Goal: Task Accomplishment & Management: Manage account settings

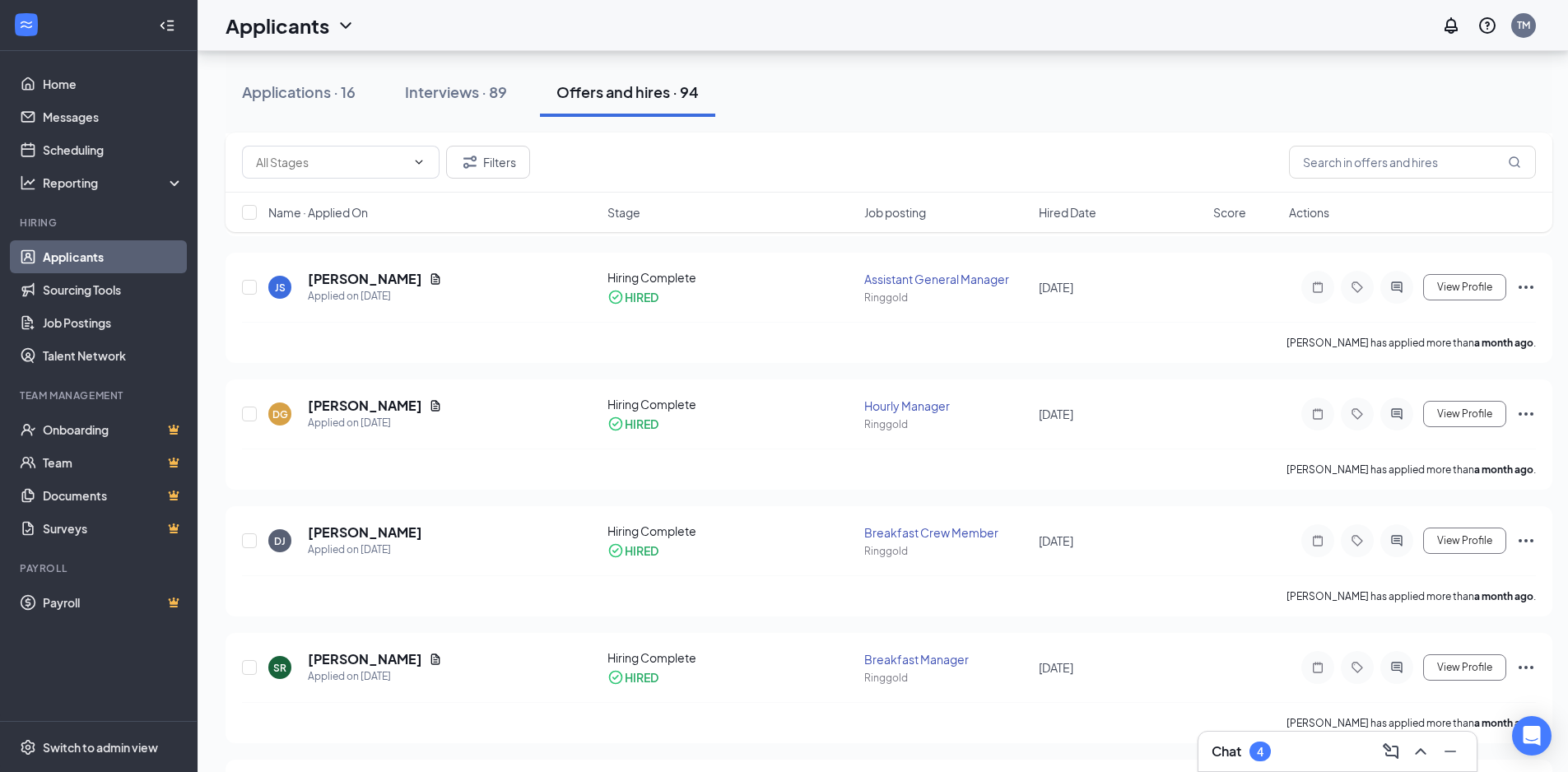
scroll to position [905, 0]
click at [1414, 161] on input "text" at bounding box center [1412, 162] width 247 height 33
click at [429, 94] on div "Interviews · 89" at bounding box center [456, 92] width 102 height 20
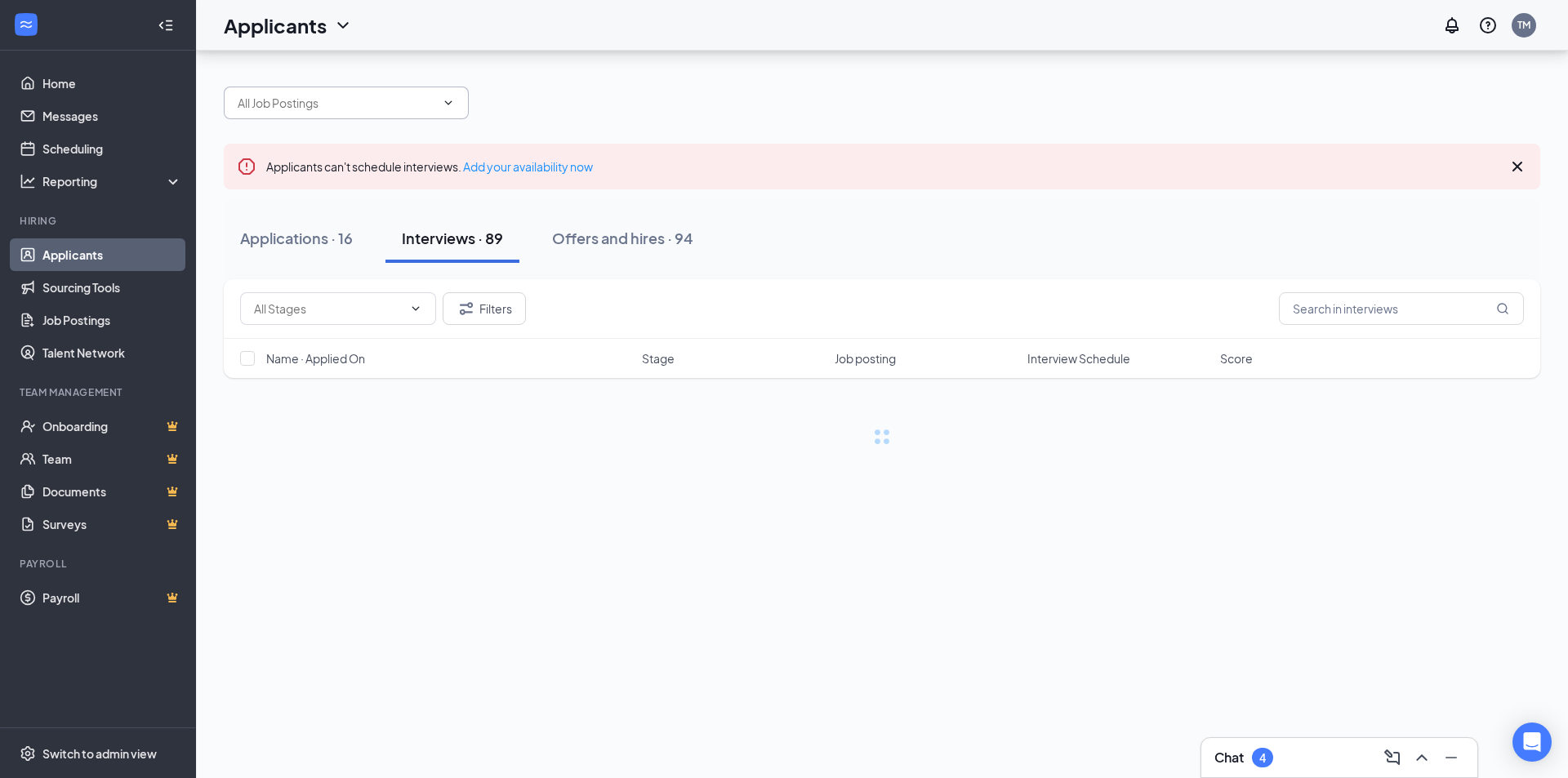
click at [334, 89] on span at bounding box center [346, 103] width 245 height 33
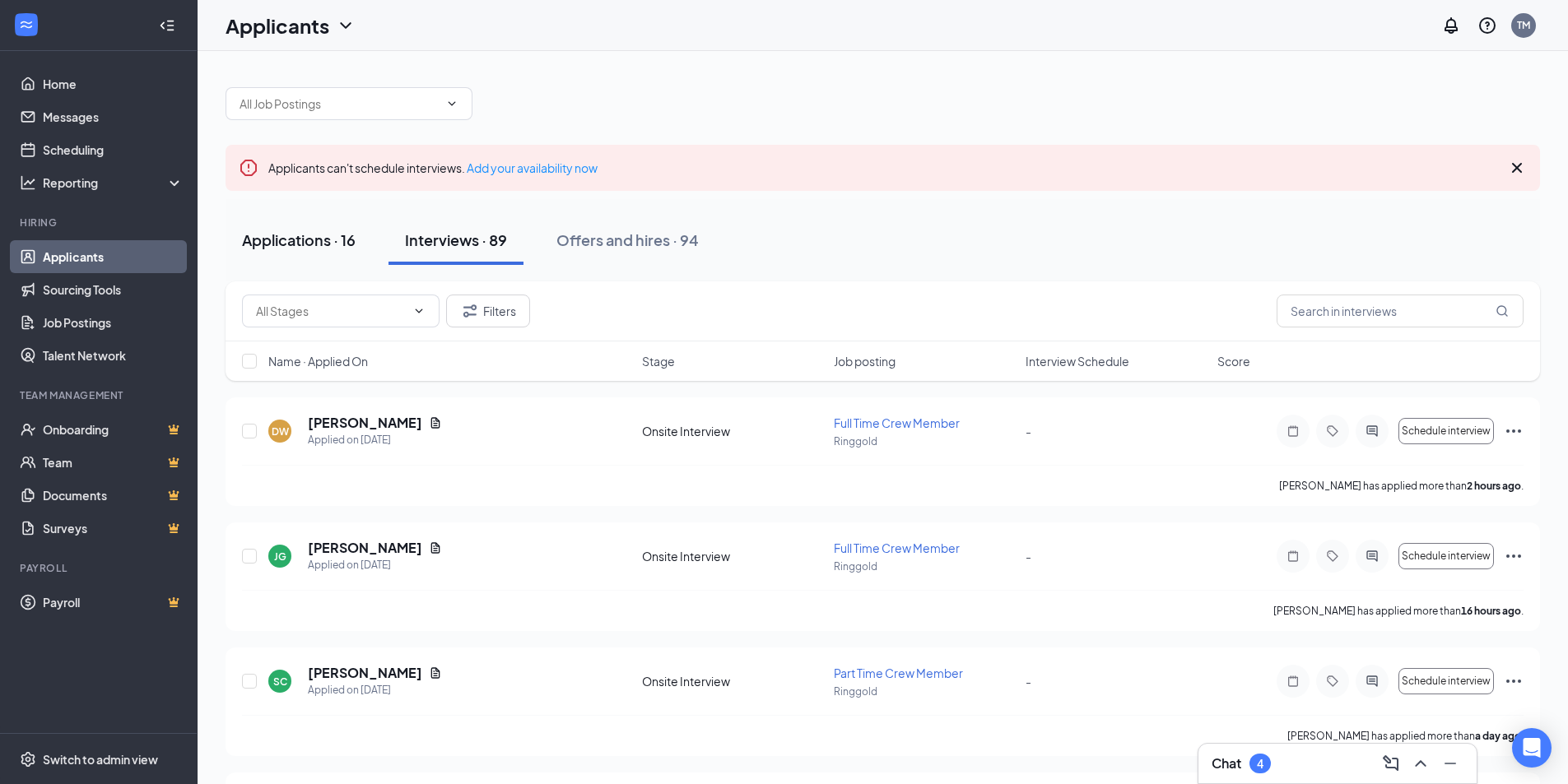
click at [310, 245] on div "Applications · 16" at bounding box center [298, 240] width 114 height 20
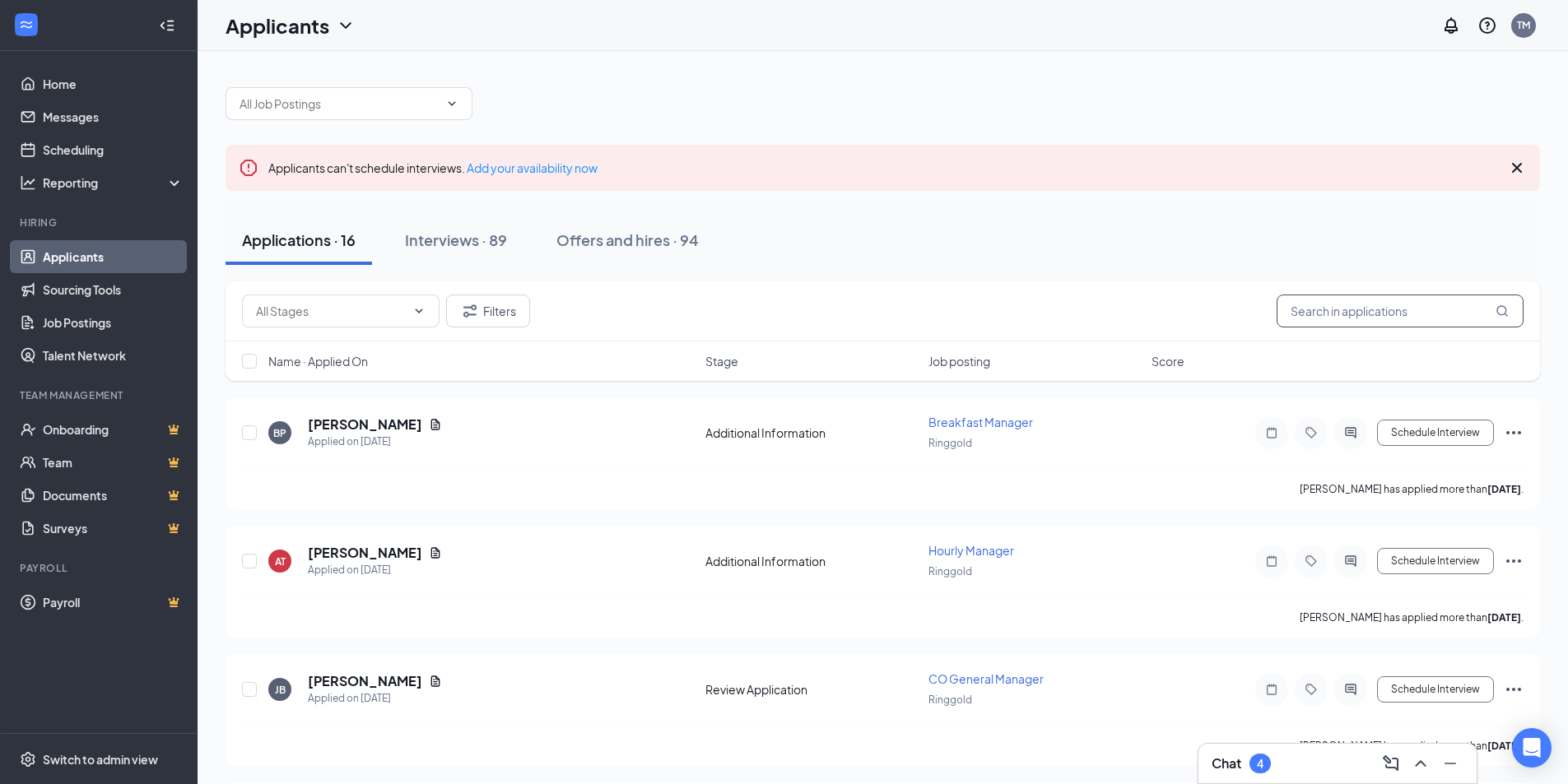
click at [1395, 309] on input "text" at bounding box center [1400, 311] width 247 height 33
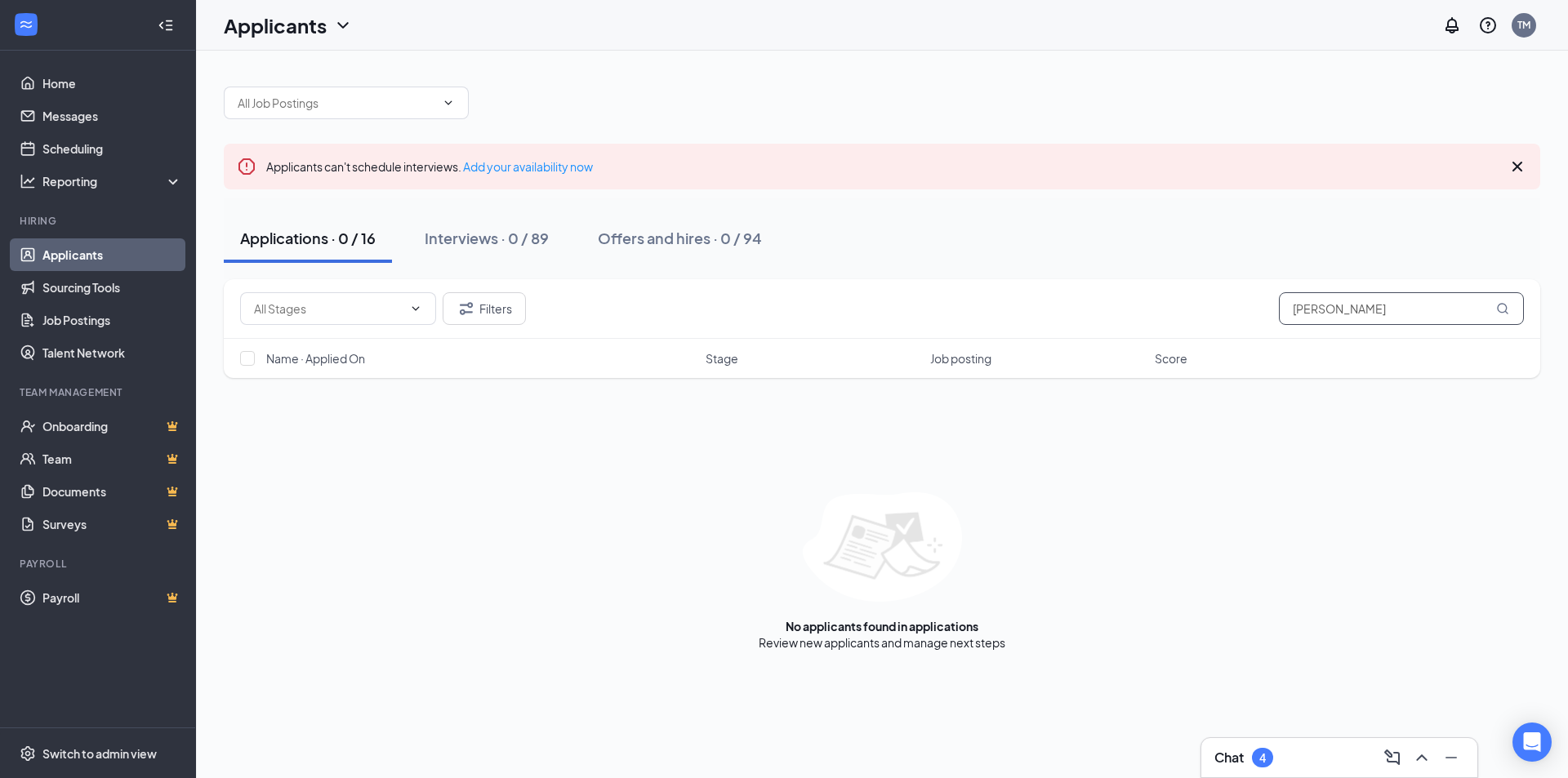
click at [1309, 311] on input "[PERSON_NAME]" at bounding box center [1402, 309] width 245 height 33
type input "[PERSON_NAME]"
click at [461, 241] on div "Interviews · 2 / 89" at bounding box center [485, 238] width 122 height 20
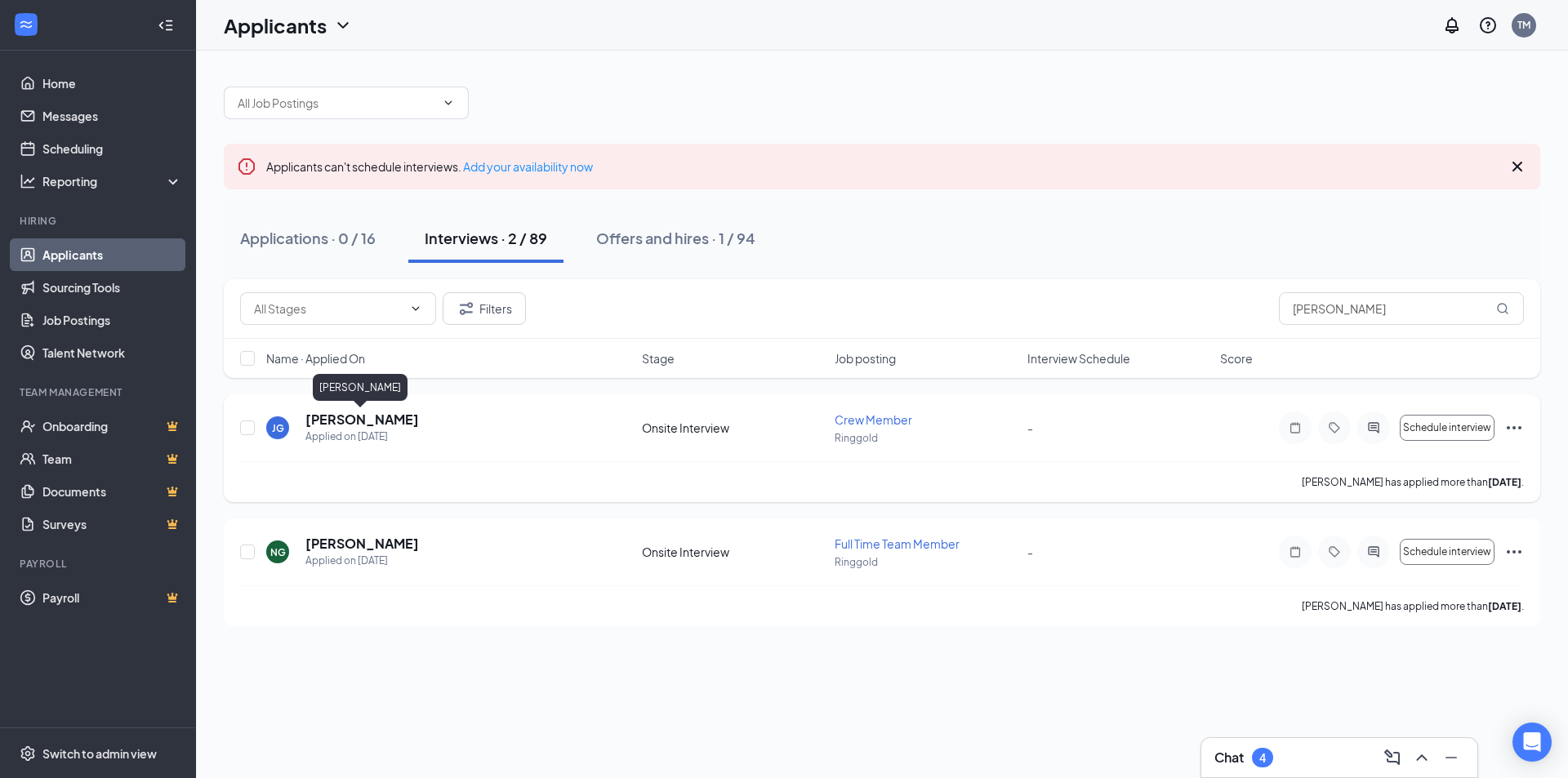
click at [368, 421] on h5 "[PERSON_NAME]" at bounding box center [363, 420] width 114 height 18
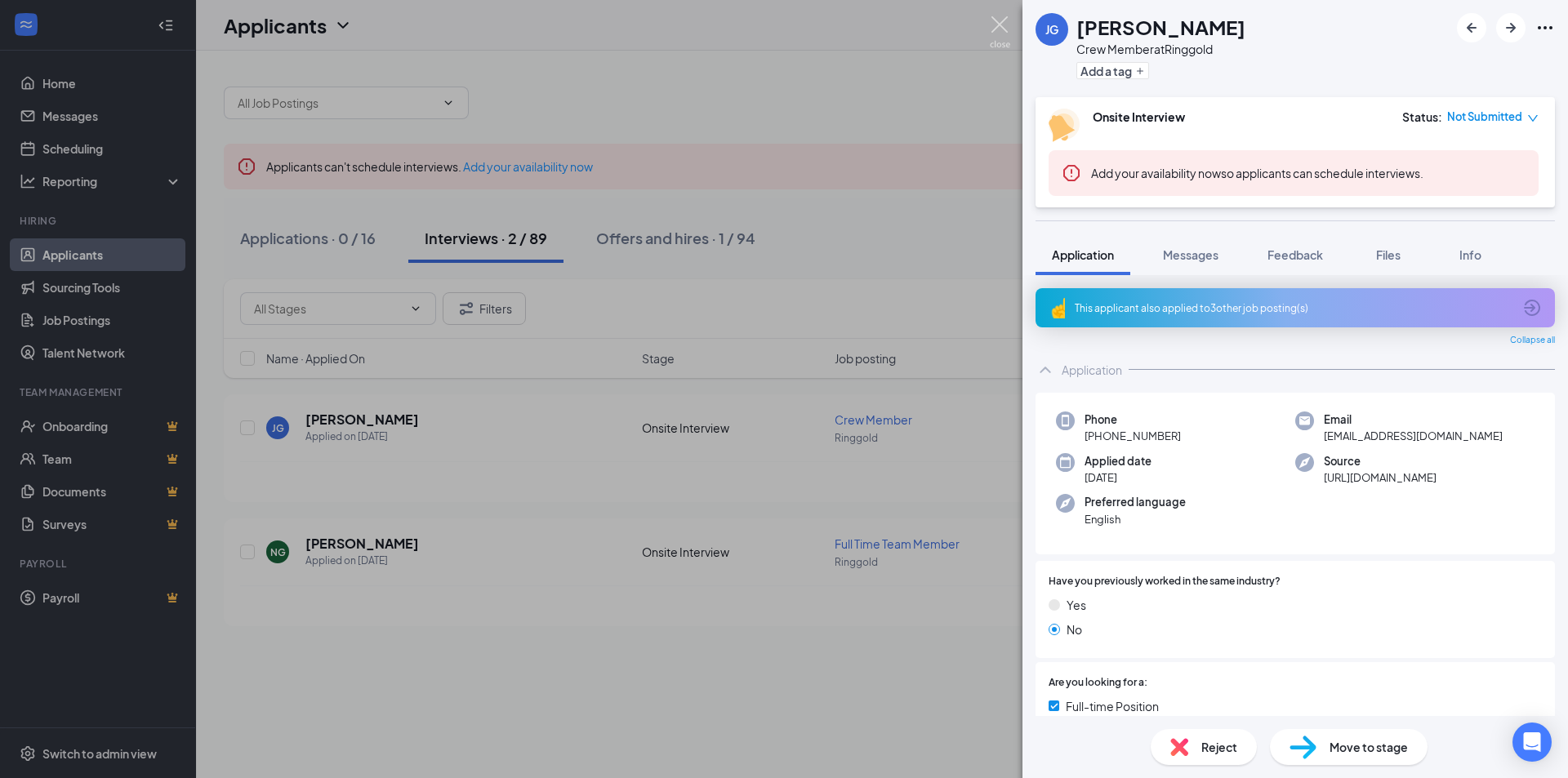
click at [999, 27] on img at bounding box center [1000, 32] width 20 height 32
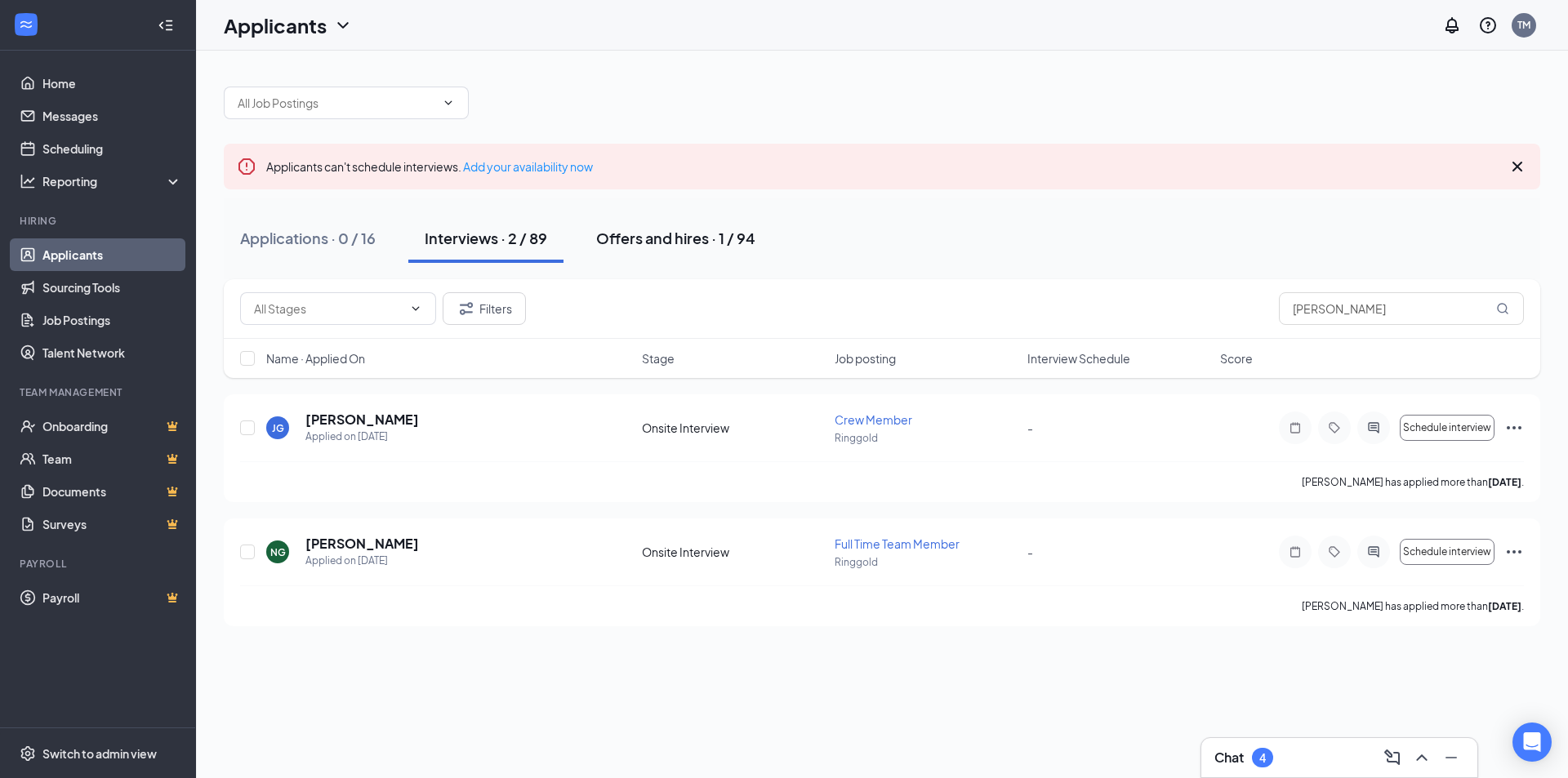
click at [684, 239] on div "Offers and hires · 1 / 94" at bounding box center [675, 238] width 159 height 20
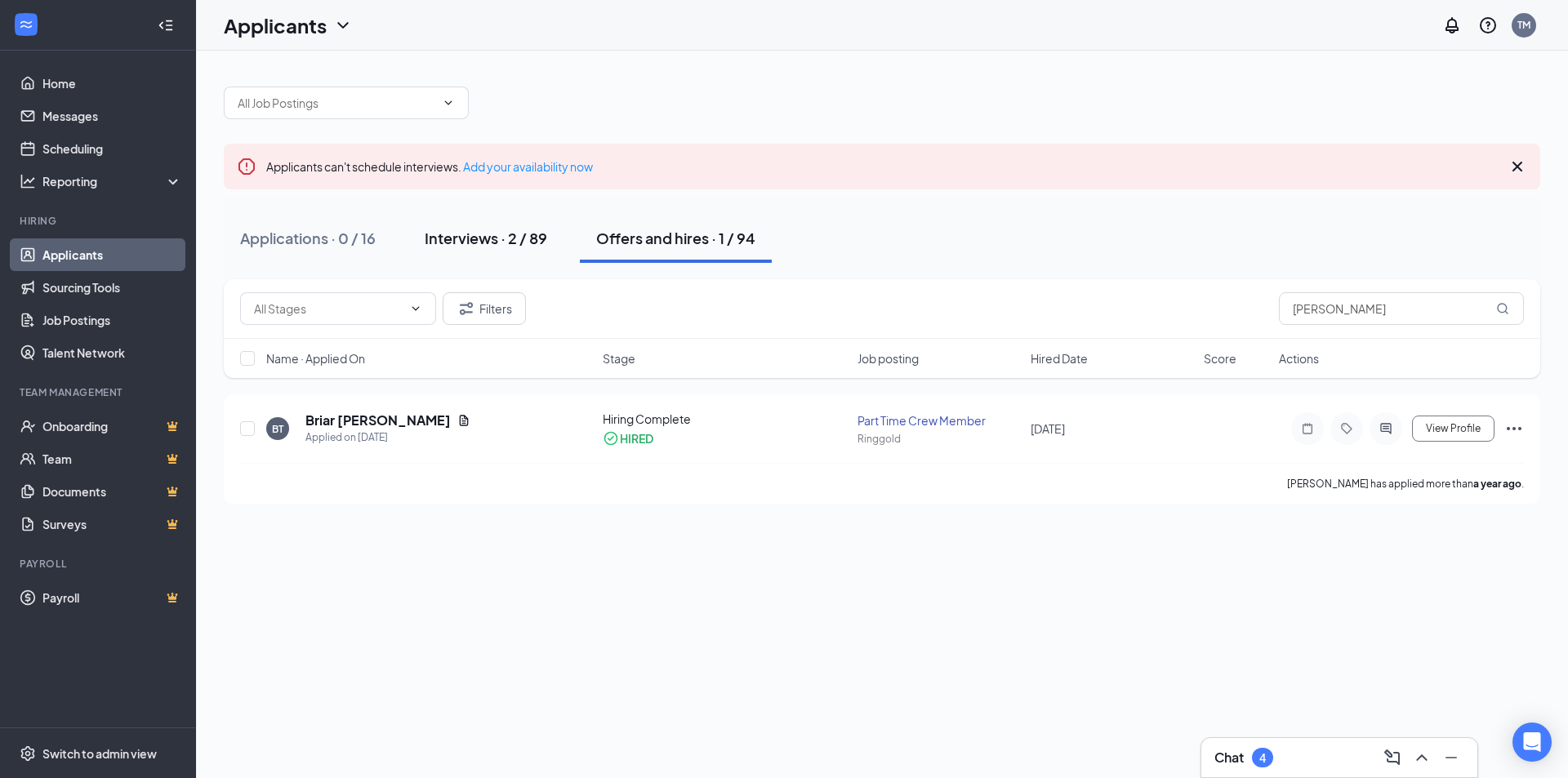
click at [531, 235] on div "Interviews · 2 / 89" at bounding box center [485, 238] width 122 height 20
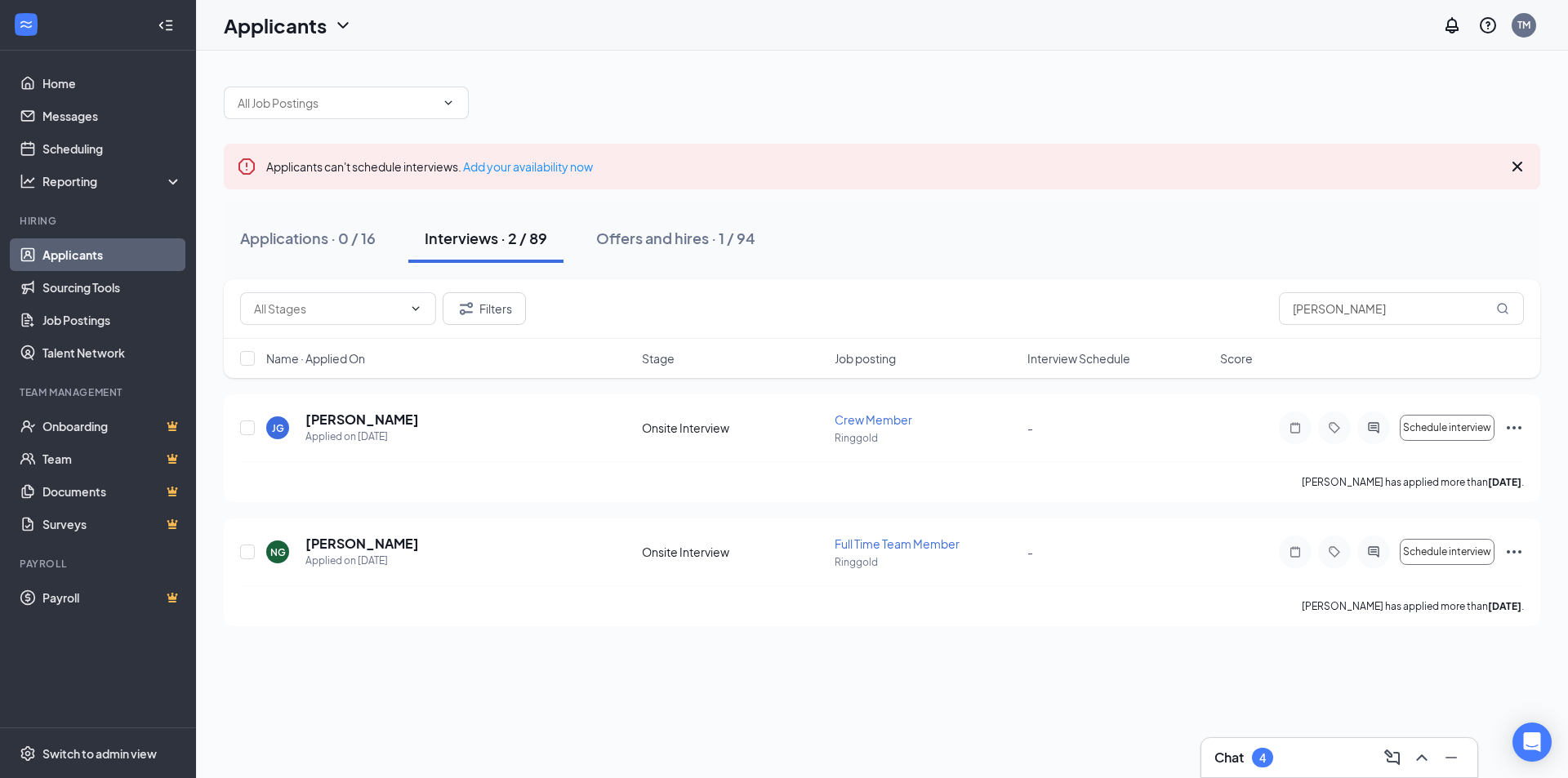
click at [1284, 760] on div "Chat 4" at bounding box center [1339, 758] width 250 height 26
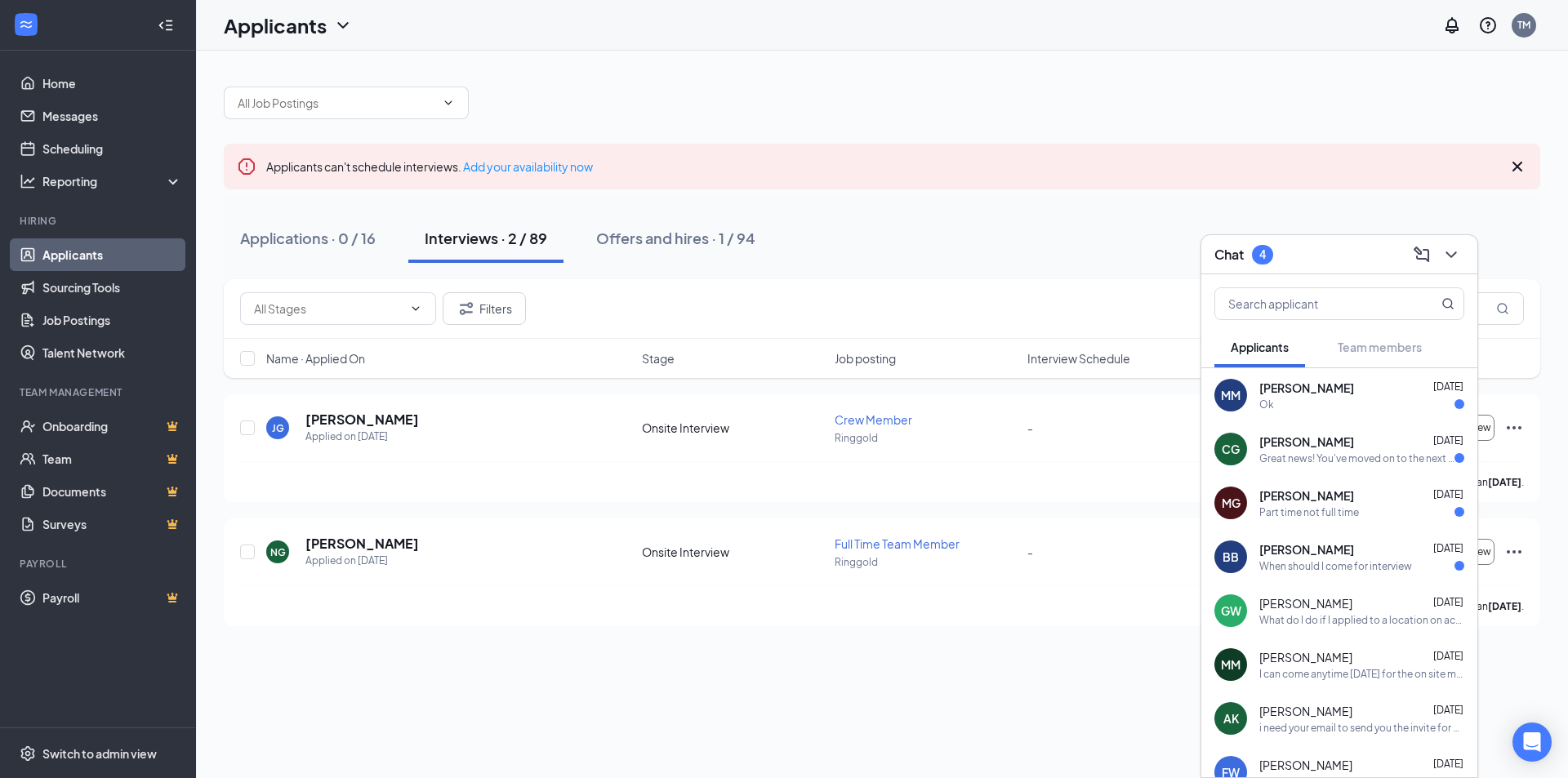
click at [1318, 631] on div "[PERSON_NAME] [DATE] What do I do if I applied to a location on accident" at bounding box center [1339, 611] width 276 height 54
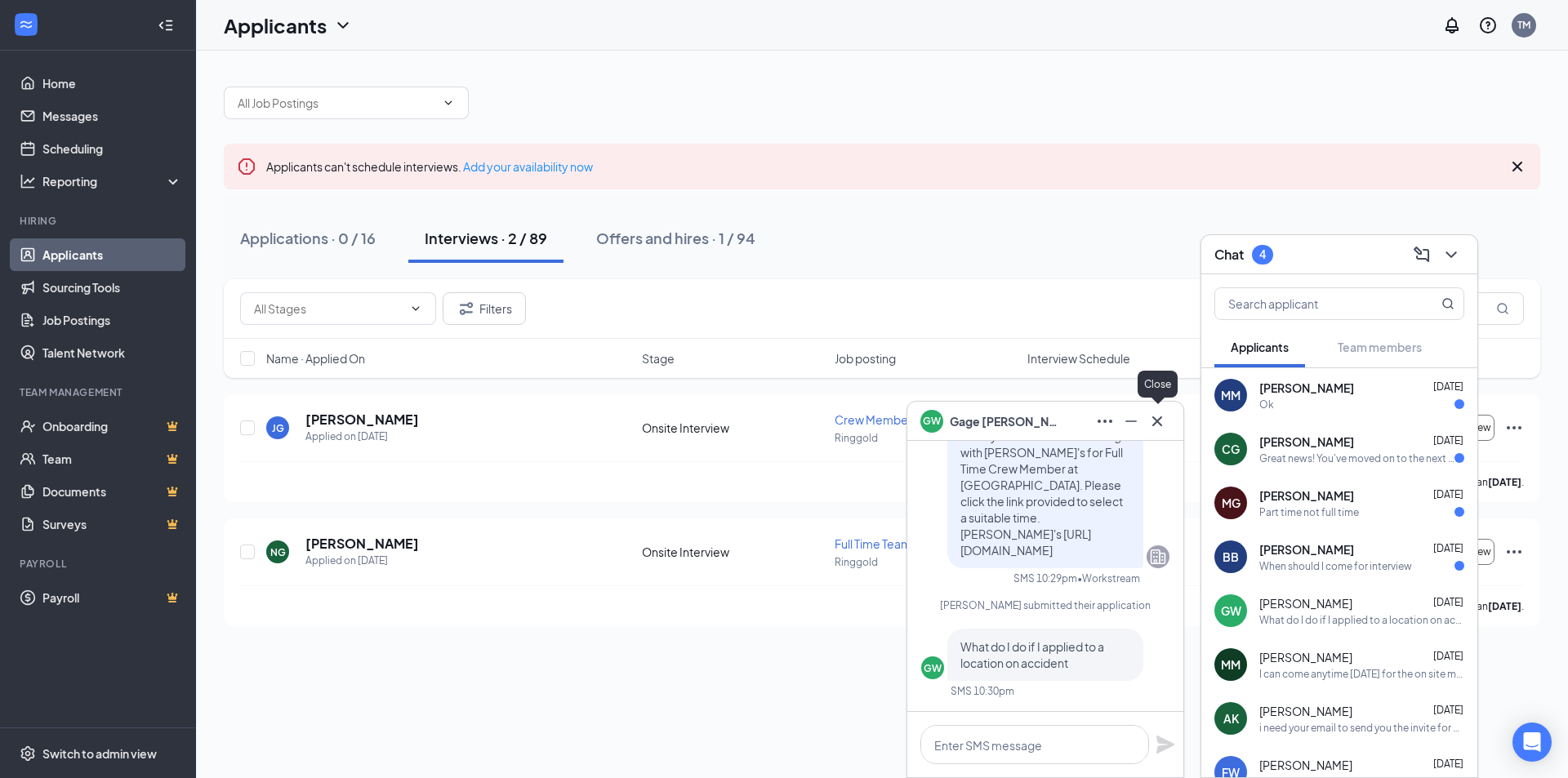
click at [1147, 425] on icon "Cross" at bounding box center [1156, 421] width 19 height 19
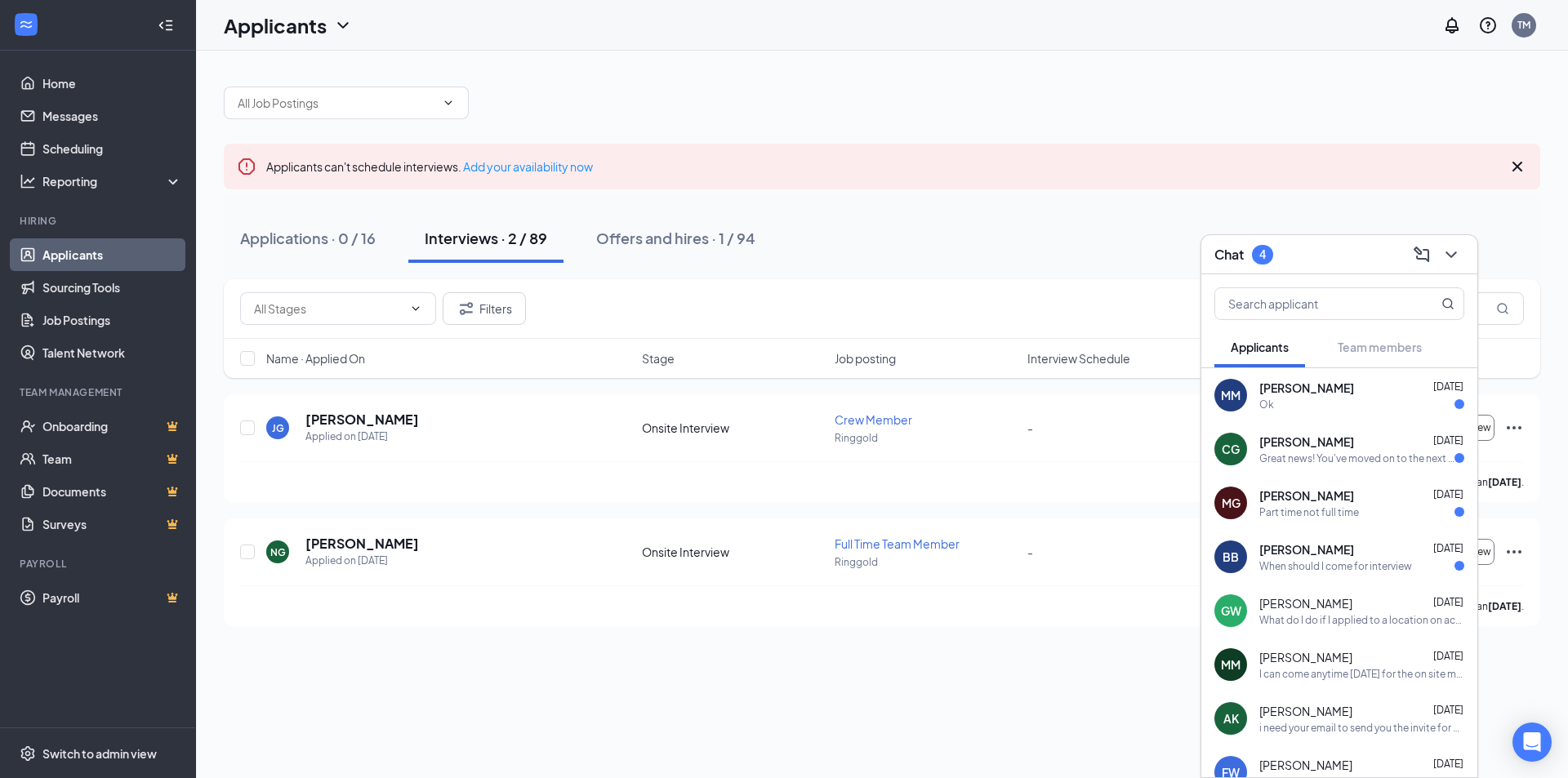
scroll to position [82, 0]
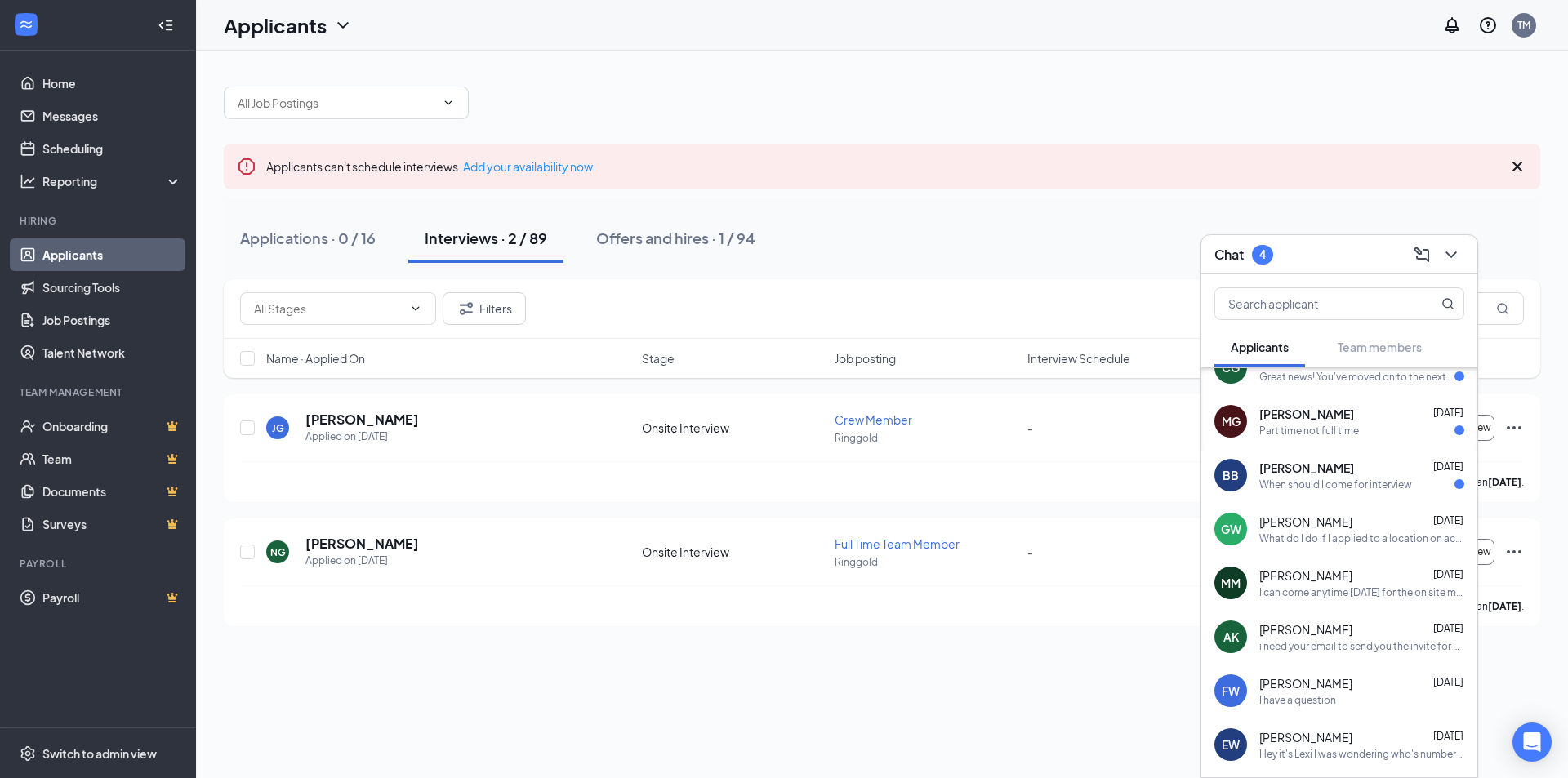
click at [1358, 687] on div "[PERSON_NAME] [DATE]" at bounding box center [1361, 683] width 205 height 17
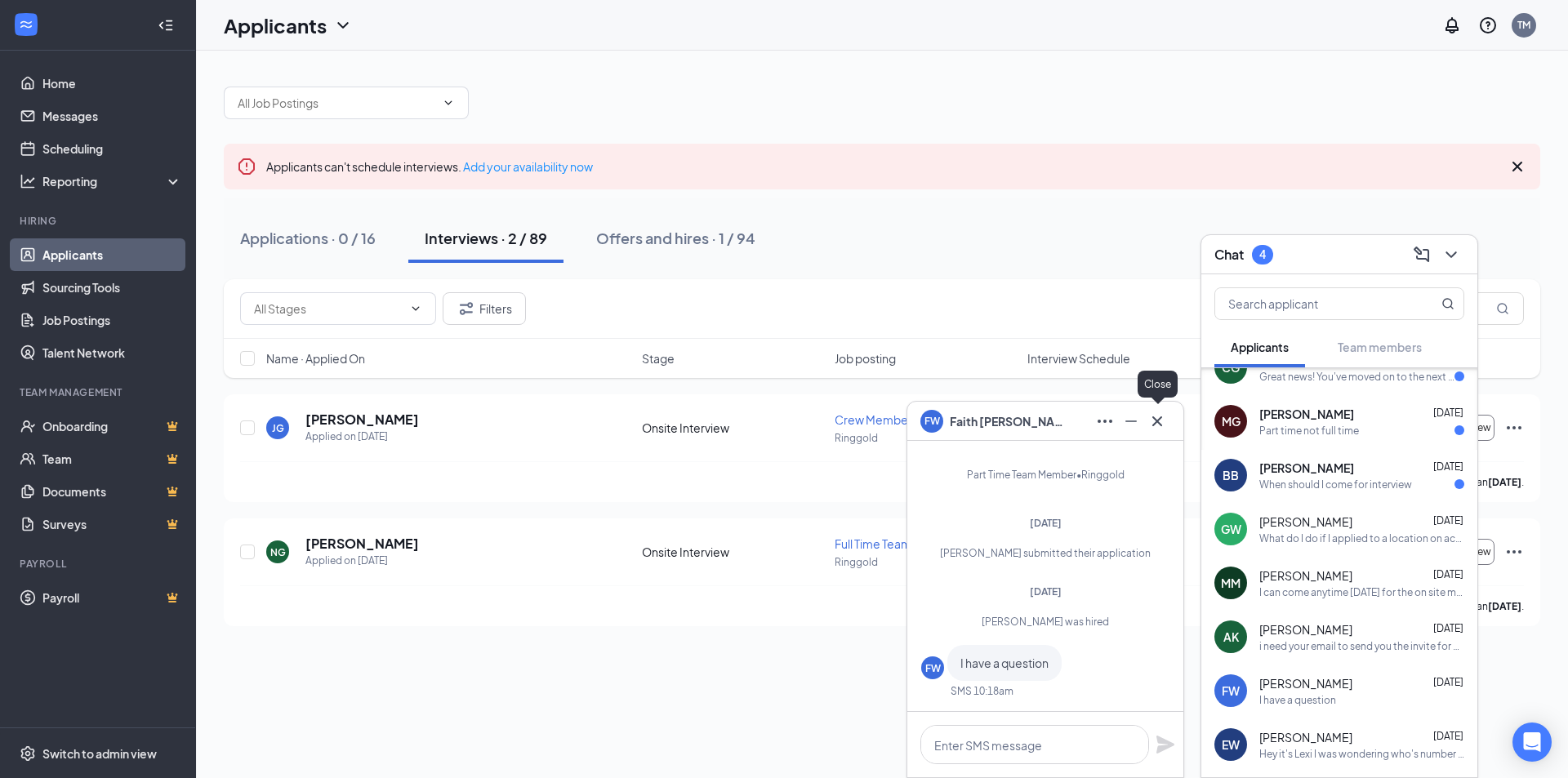
click at [1156, 424] on icon "Cross" at bounding box center [1156, 421] width 19 height 19
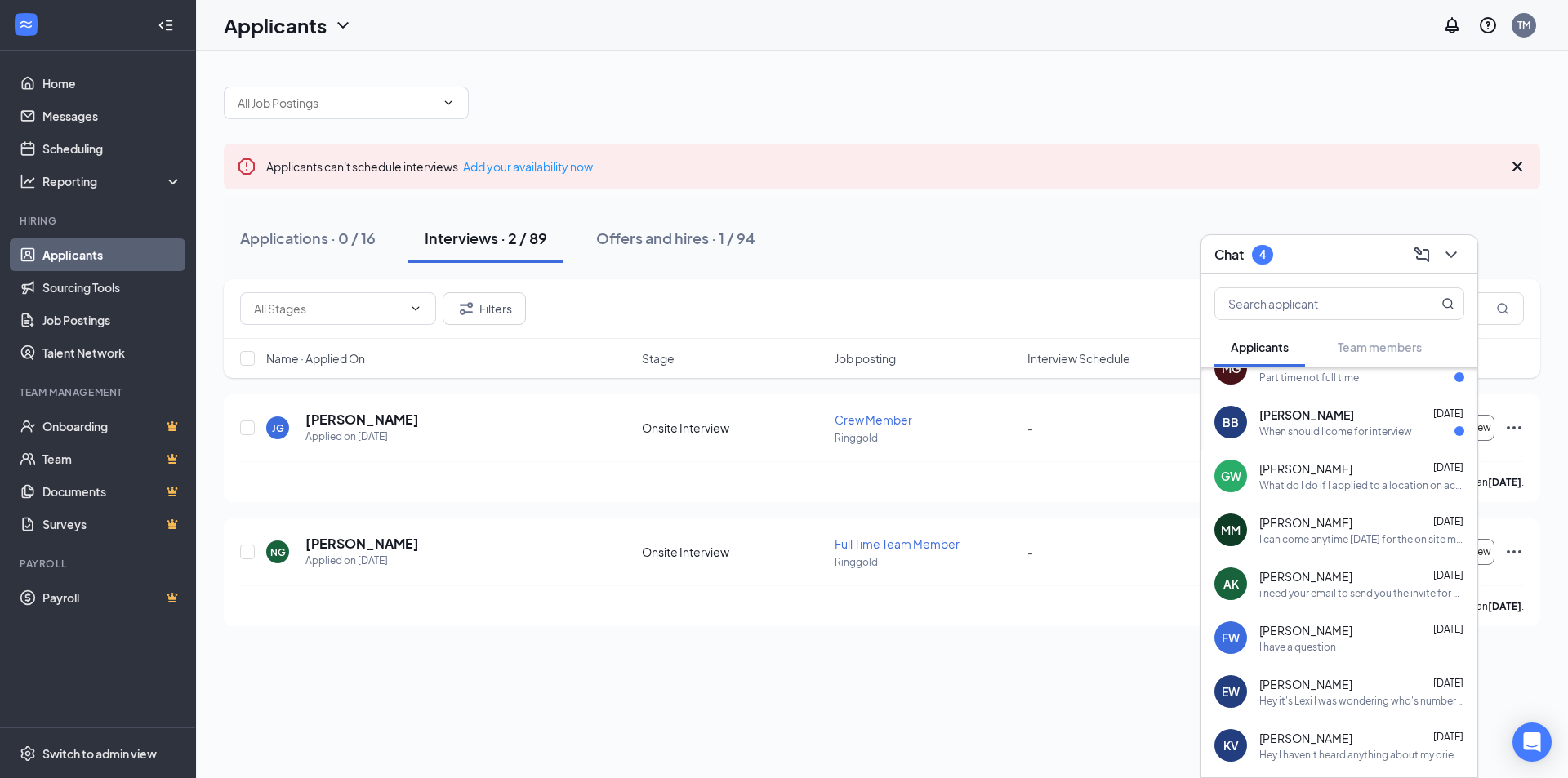
scroll to position [163, 0]
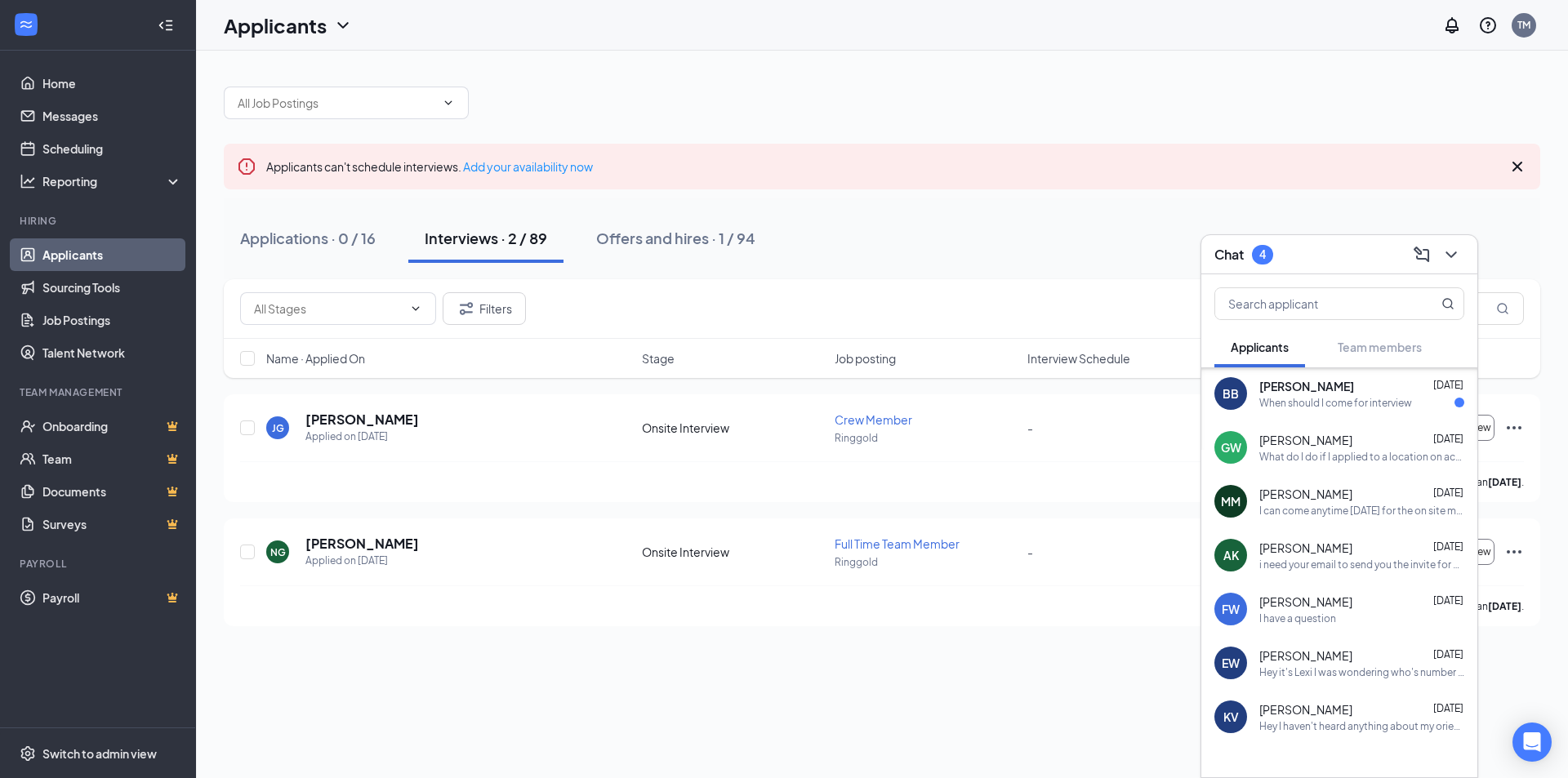
click at [1359, 681] on div "[PERSON_NAME] [DATE] Hey it's Lexi I was wondering who's number this is so I ca…" at bounding box center [1339, 663] width 276 height 54
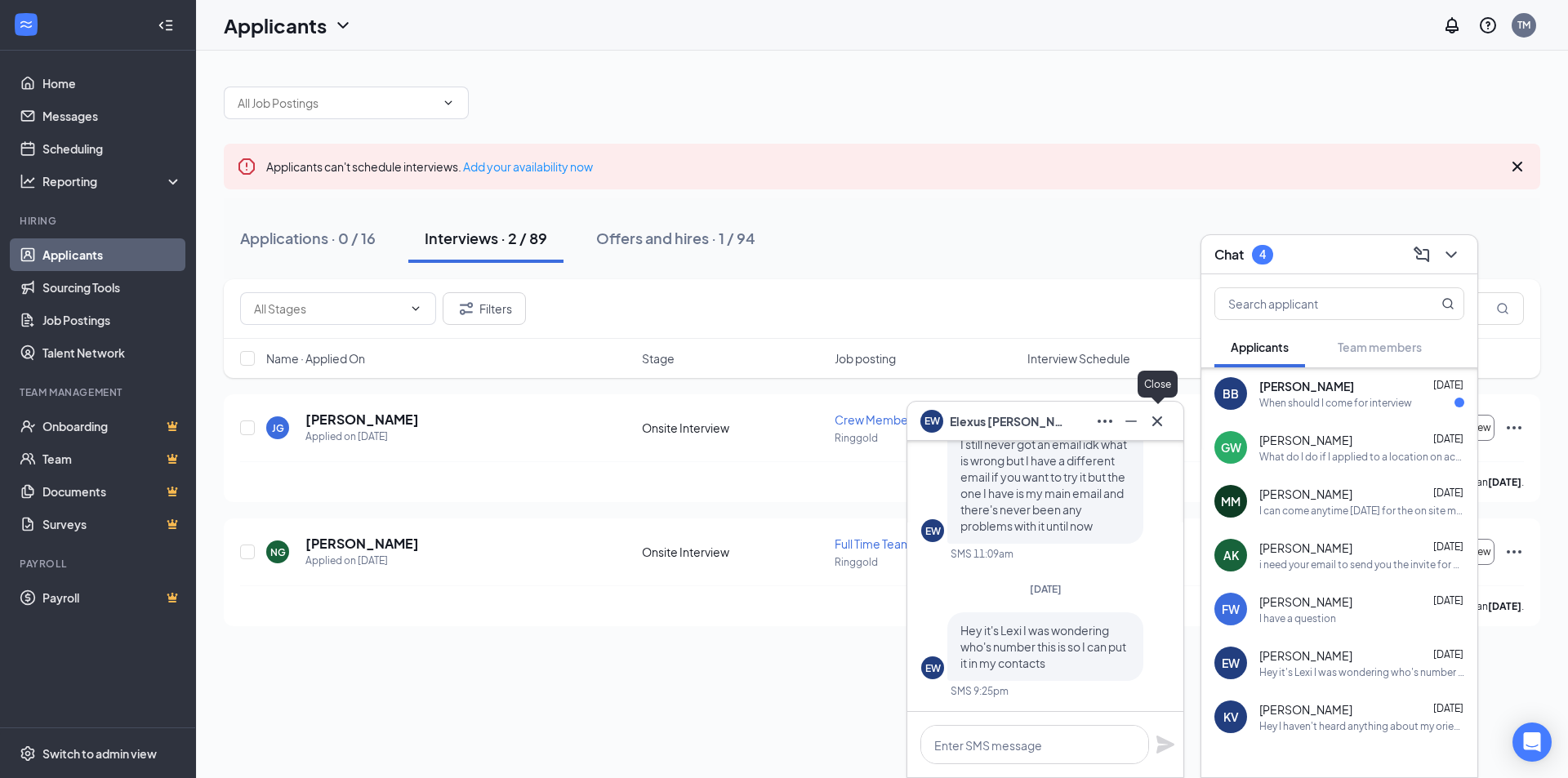
click at [1161, 423] on icon "Cross" at bounding box center [1156, 421] width 19 height 19
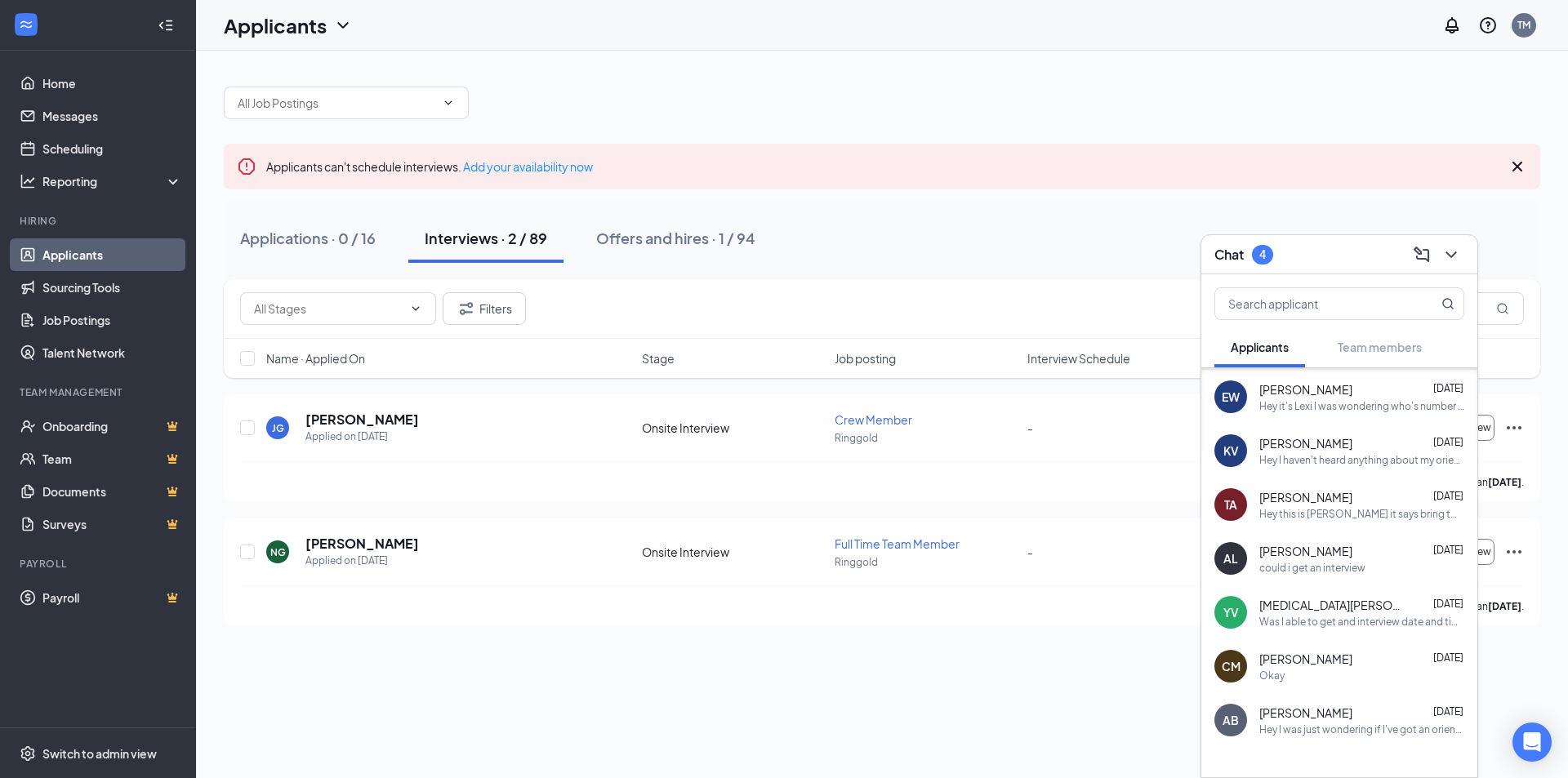
scroll to position [457, 0]
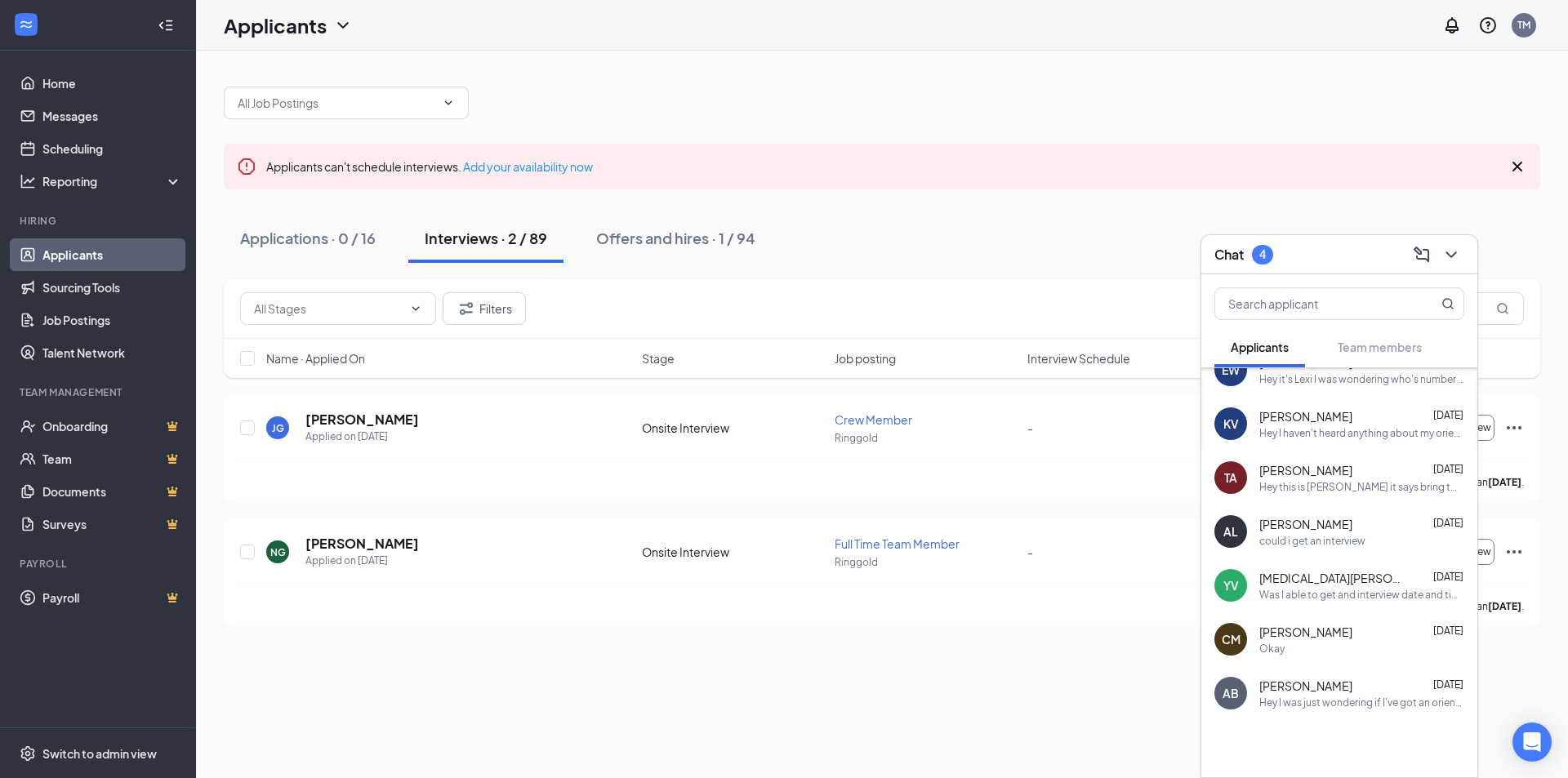
click at [1317, 697] on div "Hey I was just wondering if I've got an orientation date yet?" at bounding box center [1361, 703] width 205 height 14
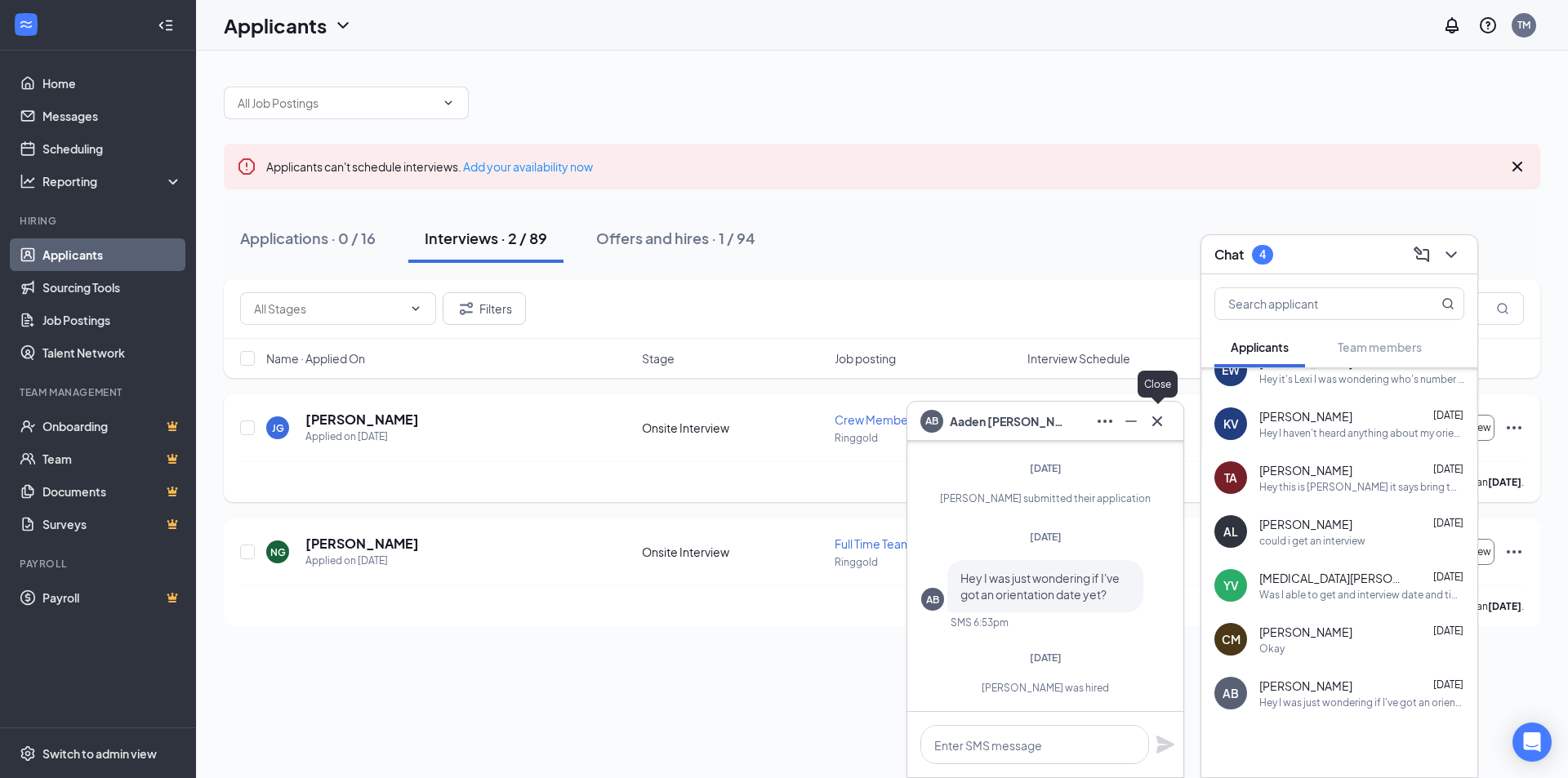
click at [1156, 424] on icon "Cross" at bounding box center [1156, 421] width 19 height 19
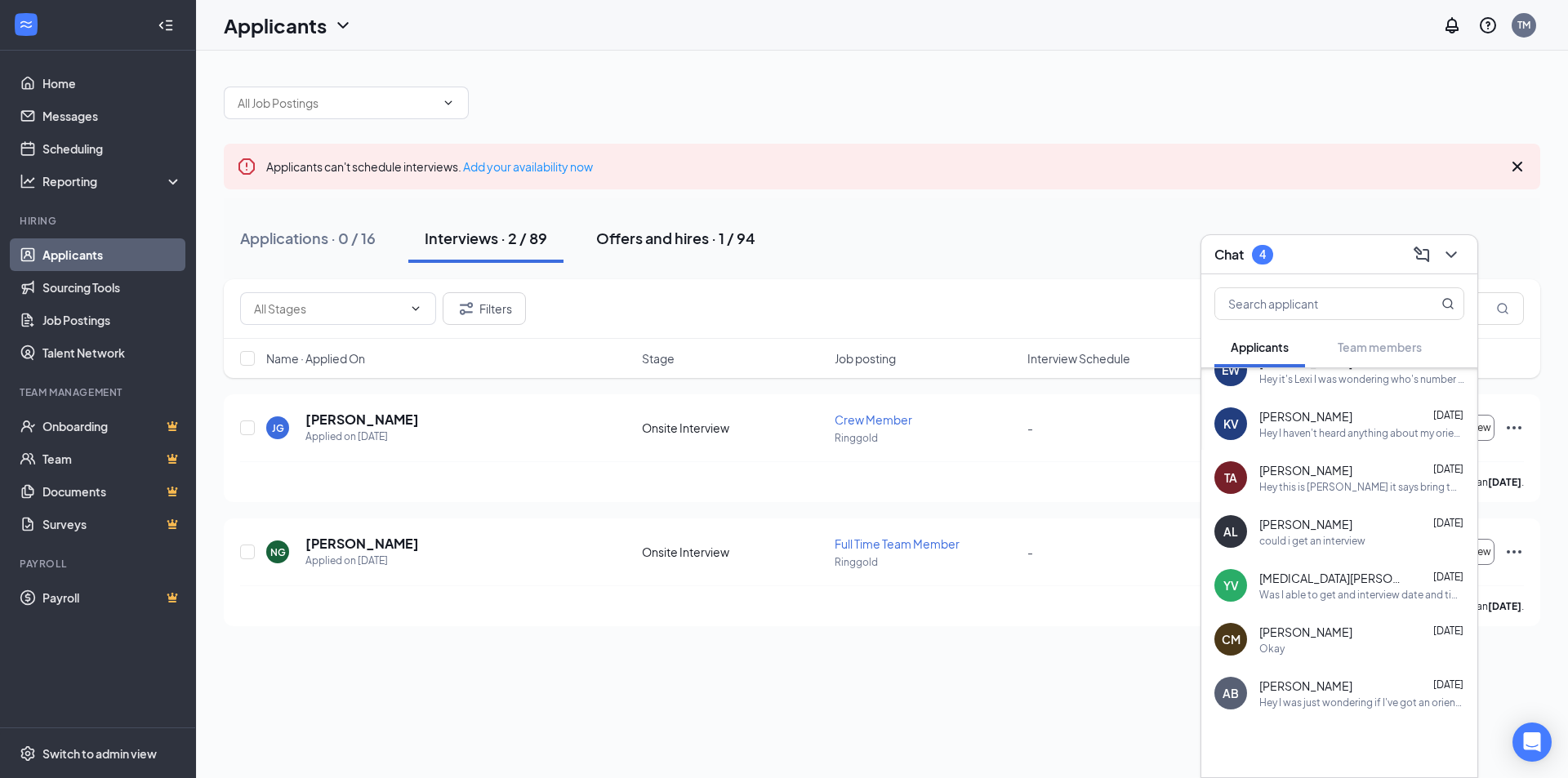
click at [651, 240] on div "Offers and hires · 1 / 94" at bounding box center [675, 238] width 159 height 20
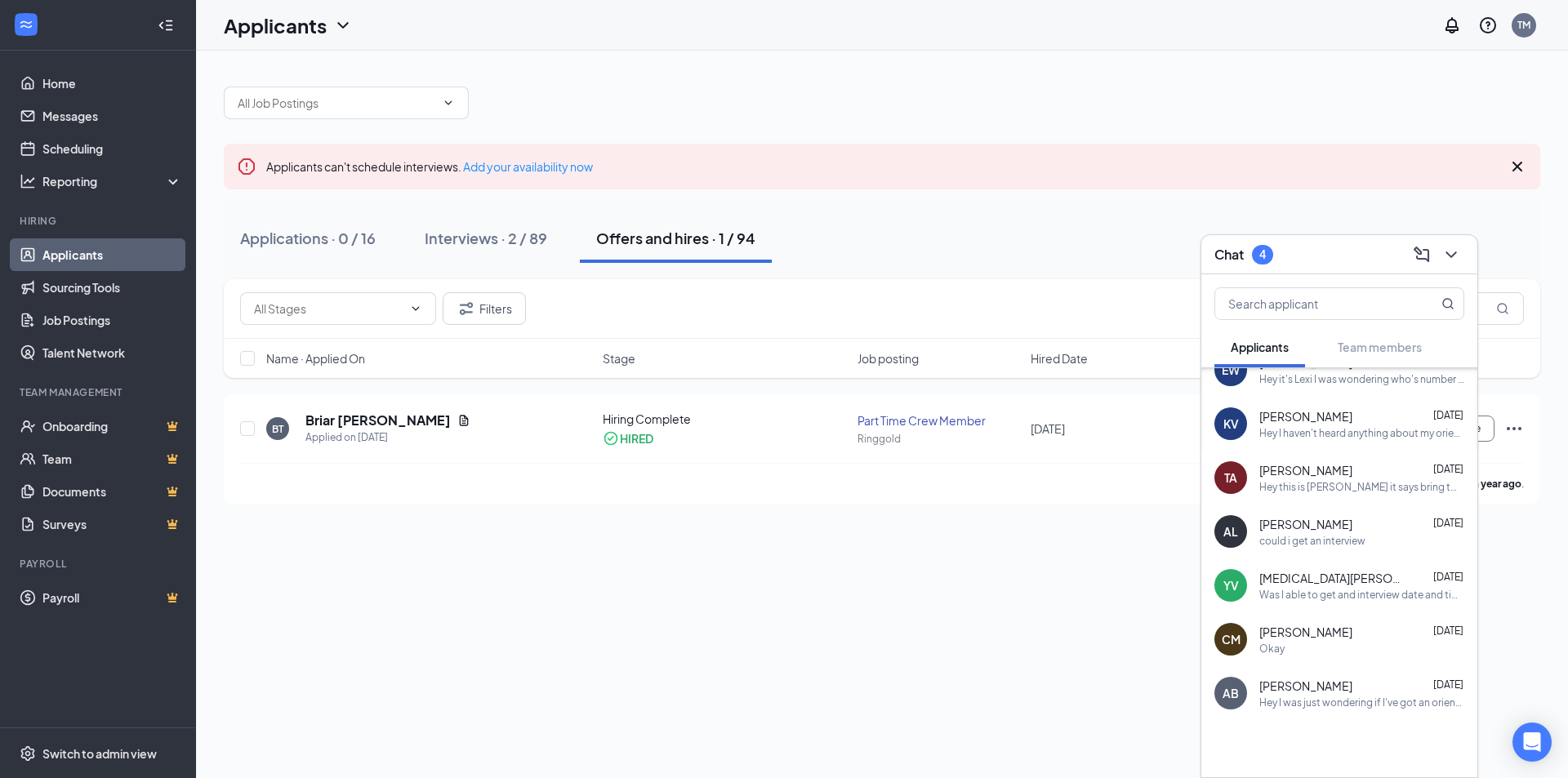
click at [1142, 242] on div "Applications · 0 / 16 Interviews · 2 / 89 Offers and hires · 1 / 94" at bounding box center [883, 238] width 1317 height 49
click at [1435, 230] on div "Applications · 0 / 16 Interviews · 2 / 89 Offers and hires · 1 / 94" at bounding box center [883, 238] width 1317 height 49
click at [1519, 167] on icon "Cross" at bounding box center [1517, 166] width 10 height 10
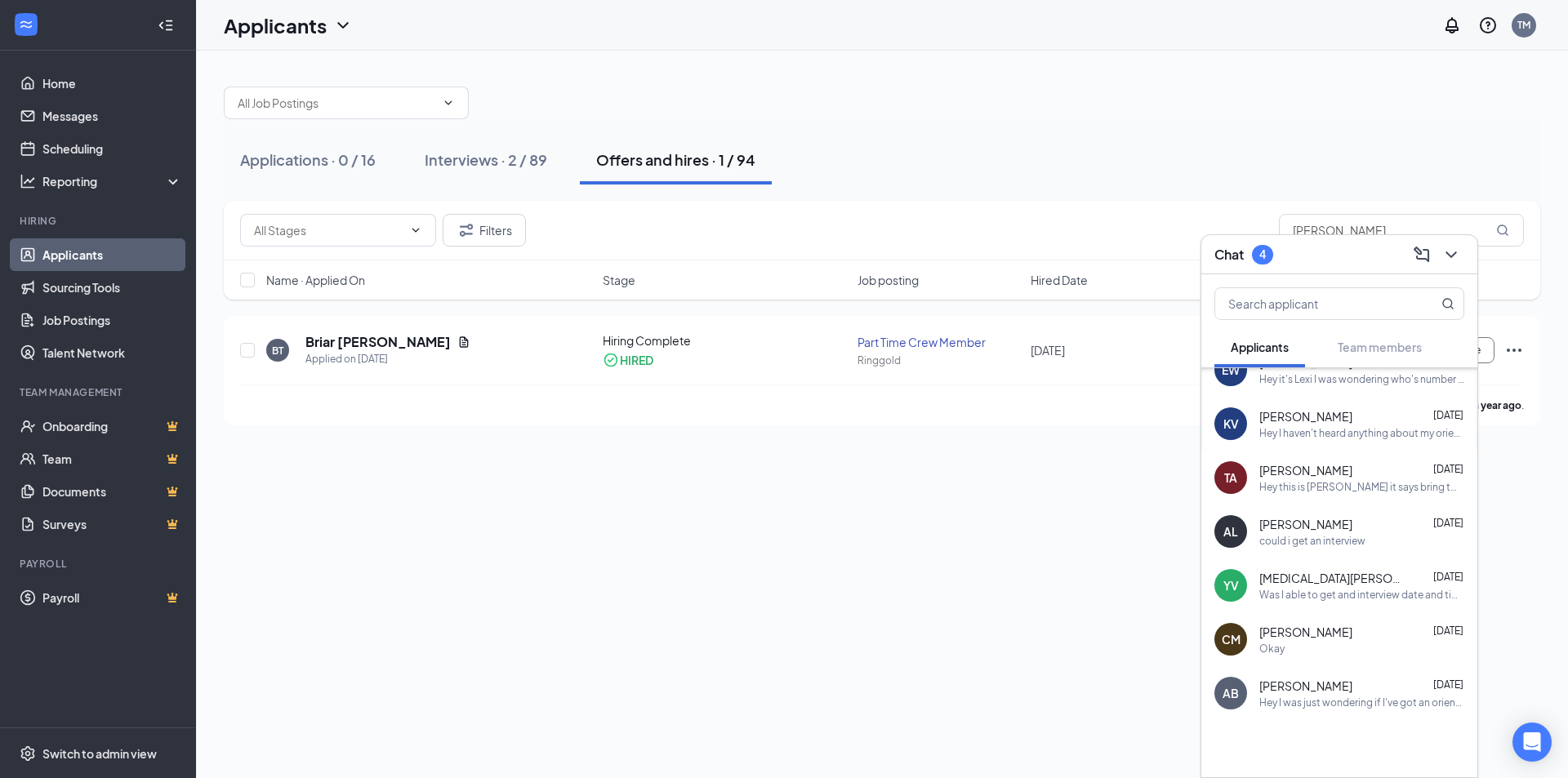
click at [1098, 188] on div "Applications · 0 / 16 Interviews · 2 / 89 Offers and hires · 1 / 94" at bounding box center [883, 160] width 1317 height 82
click at [993, 532] on div "Applications · 0 / 16 Interviews · 2 / 89 Offers and hires · 1 / 94 Filters [PE…" at bounding box center [882, 414] width 1372 height 727
click at [1040, 251] on div "Filters [PERSON_NAME]" at bounding box center [883, 231] width 1317 height 60
click at [516, 155] on div "Interviews · 2 / 89" at bounding box center [485, 160] width 122 height 20
